Goal: Navigation & Orientation: Find specific page/section

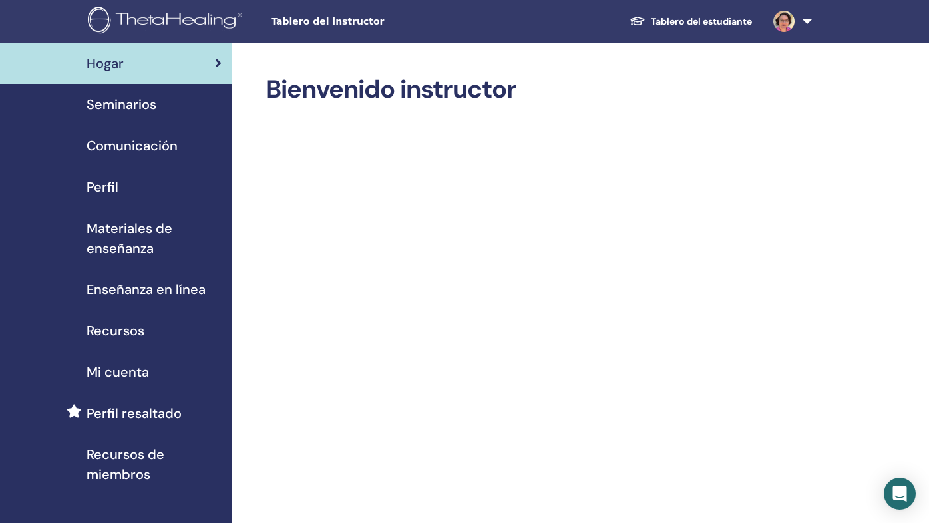
click at [128, 236] on span "Materiales de enseñanza" at bounding box center [154, 238] width 135 height 40
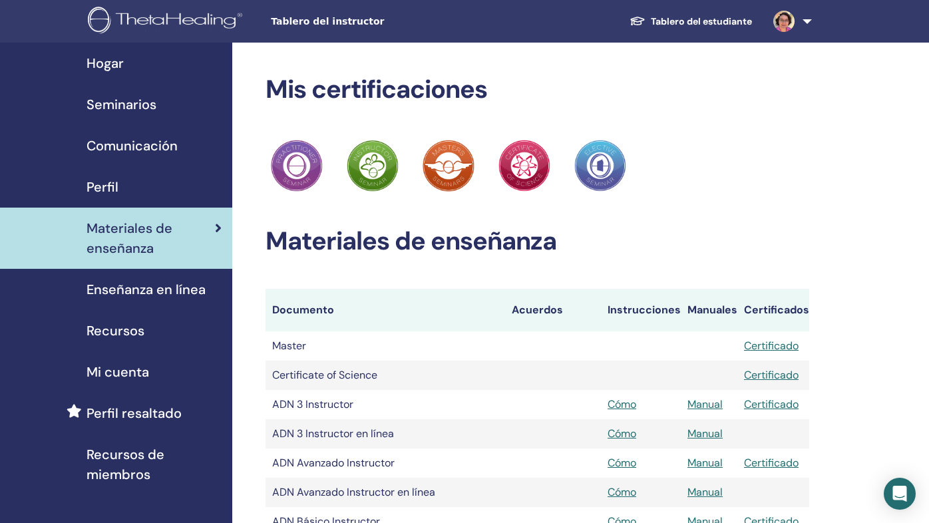
click at [97, 332] on span "Recursos" at bounding box center [116, 331] width 58 height 20
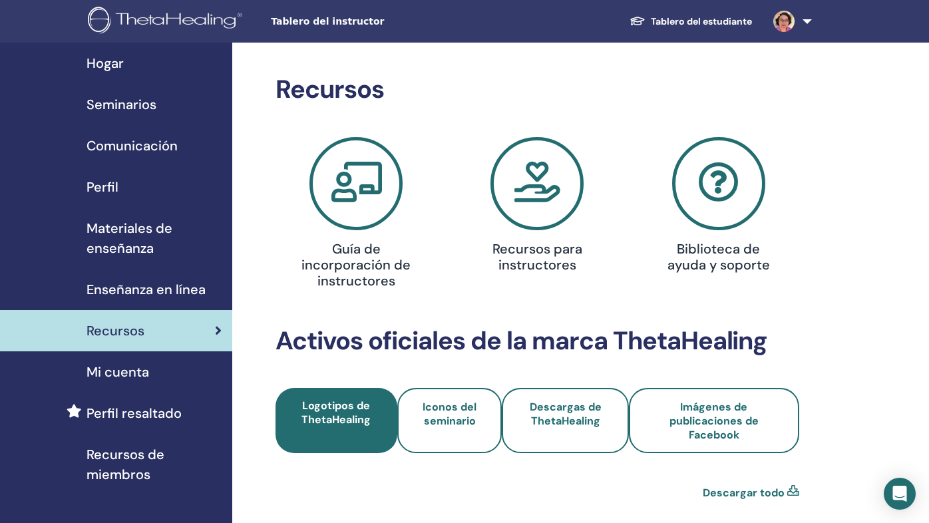
click at [217, 33] on img at bounding box center [167, 22] width 159 height 30
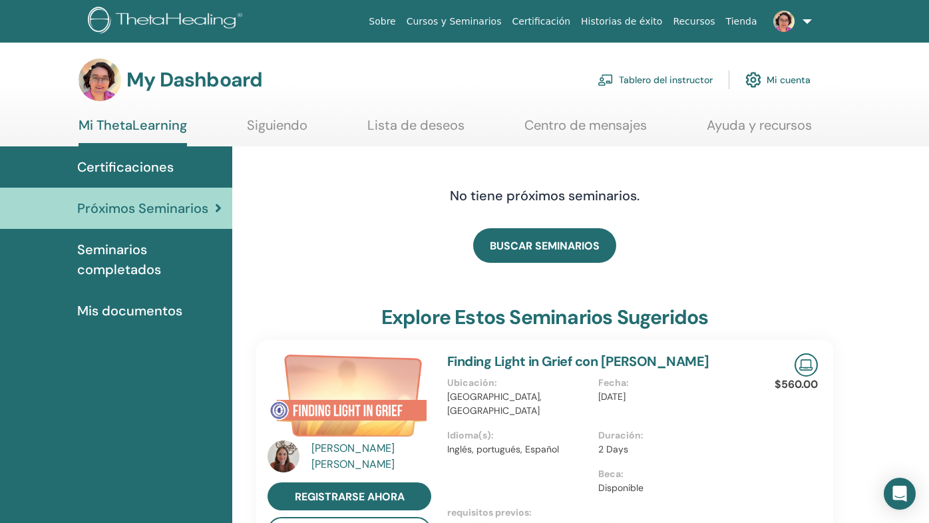
click at [150, 263] on span "Seminarios completados" at bounding box center [149, 260] width 144 height 40
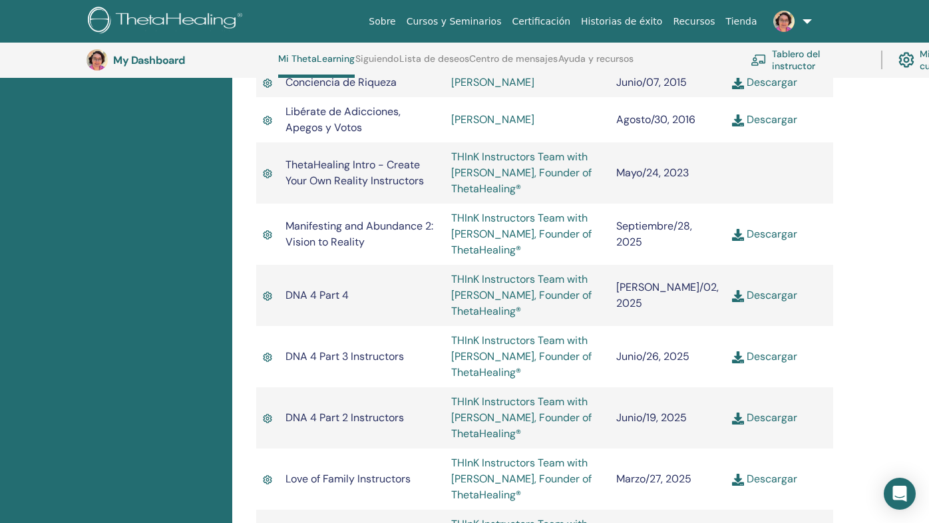
scroll to position [4702, 0]
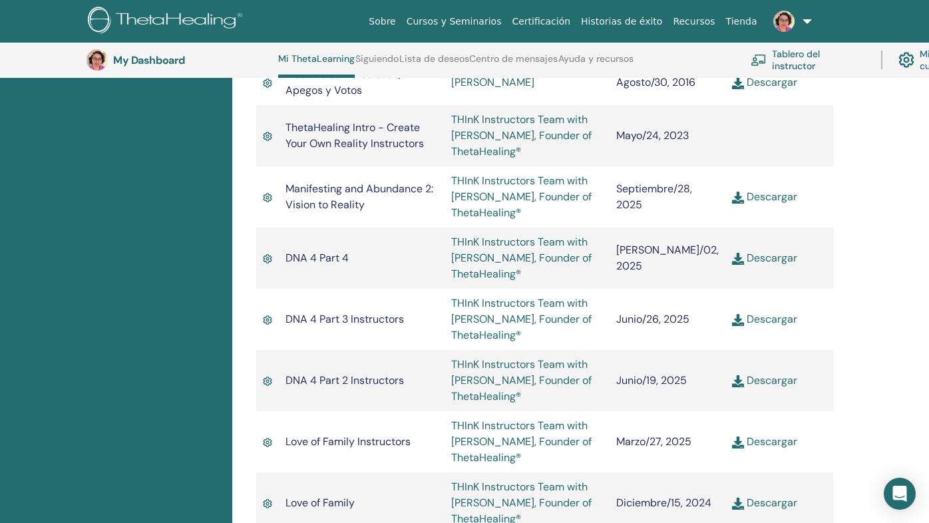
click at [509, 184] on link "THInK Instructors Team with [PERSON_NAME], Founder of ThetaHealing®" at bounding box center [521, 197] width 140 height 46
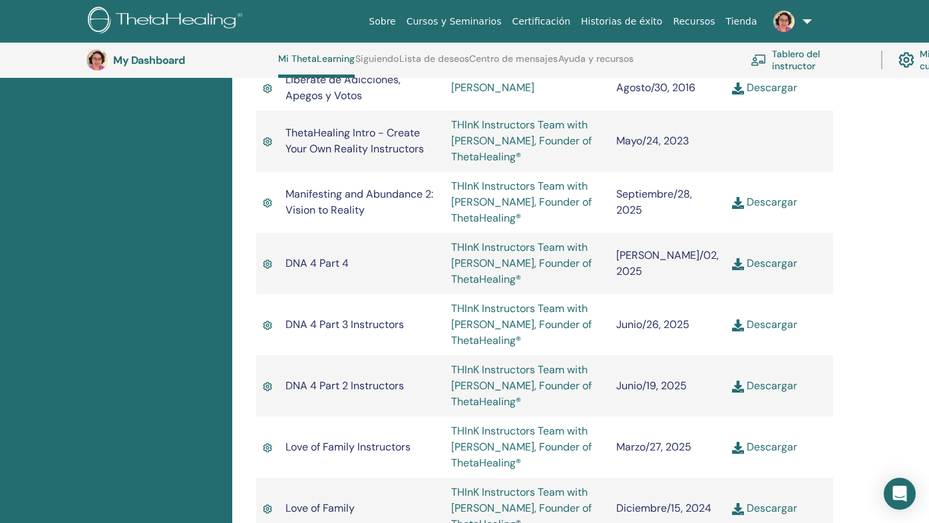
scroll to position [4702, 0]
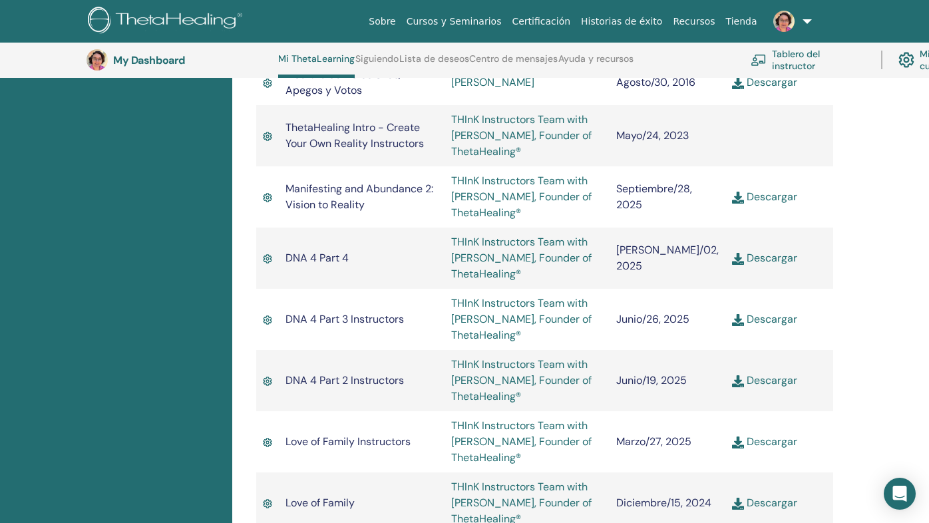
click at [265, 191] on img at bounding box center [267, 197] width 9 height 13
click at [270, 191] on img at bounding box center [267, 197] width 9 height 13
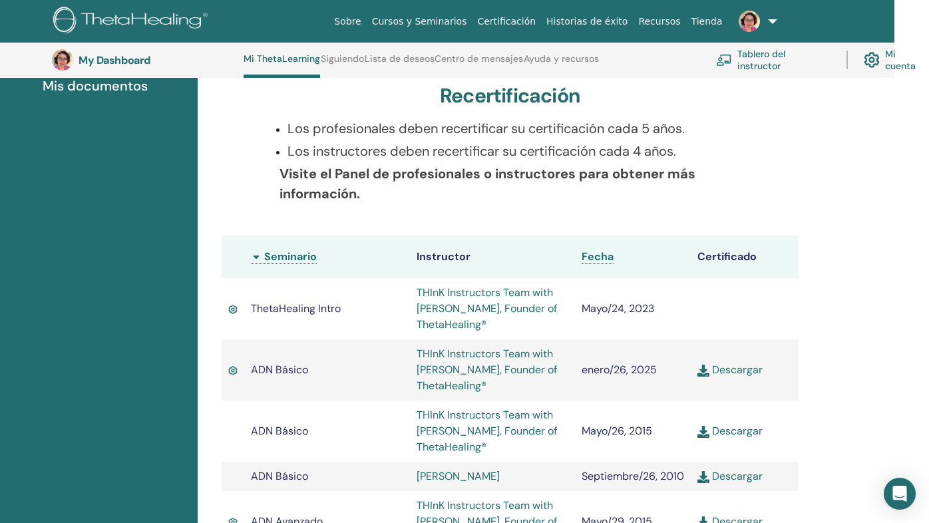
scroll to position [0, 0]
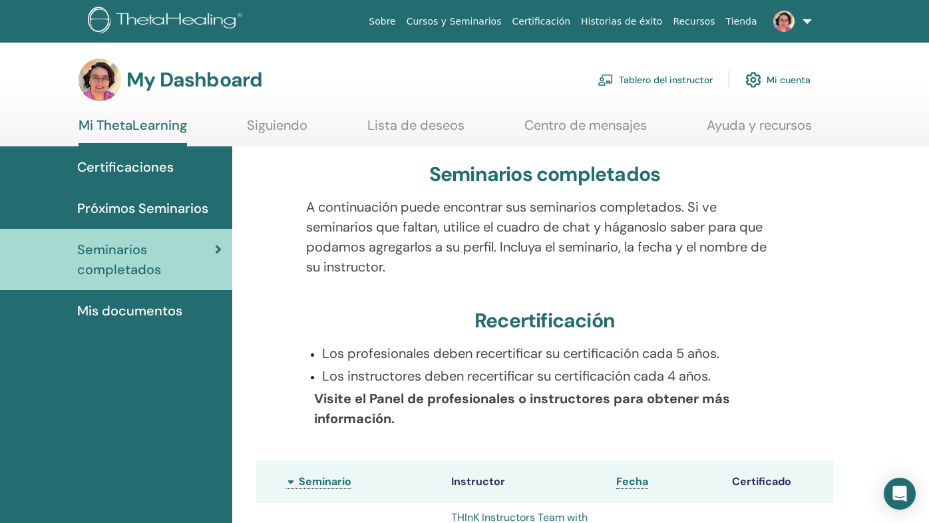
click at [156, 308] on span "Mis documentos" at bounding box center [129, 311] width 105 height 20
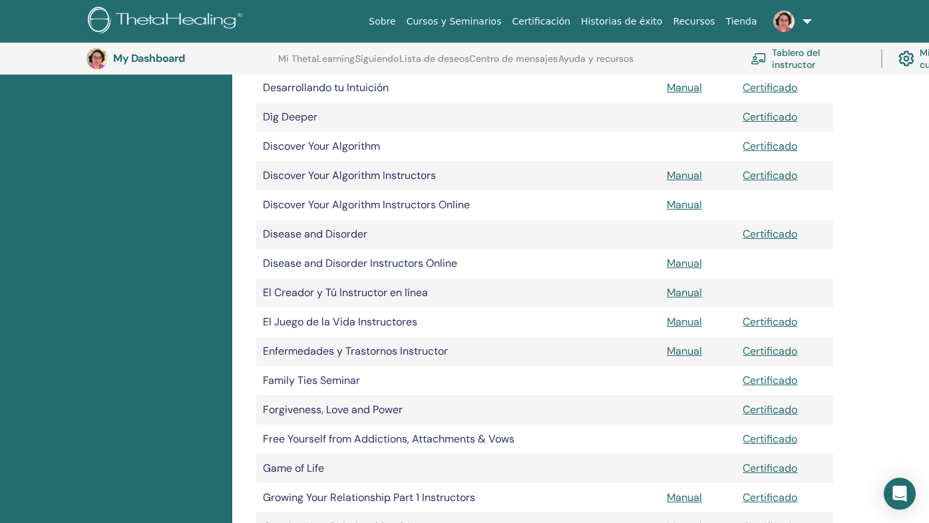
scroll to position [891, 0]
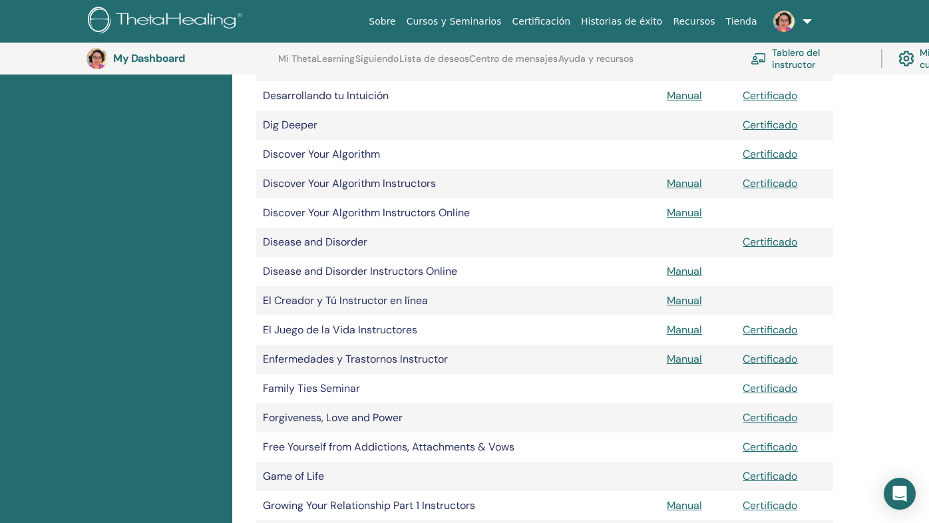
click at [208, 21] on img at bounding box center [167, 22] width 159 height 30
